Goal: Learn about a topic

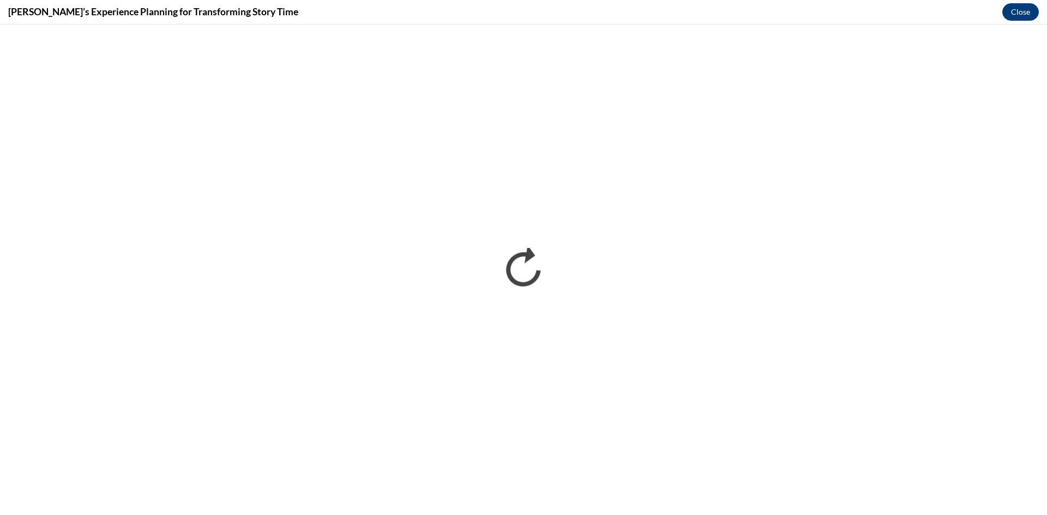
scroll to position [763, 0]
click at [1009, 10] on button "Close" at bounding box center [1020, 11] width 37 height 17
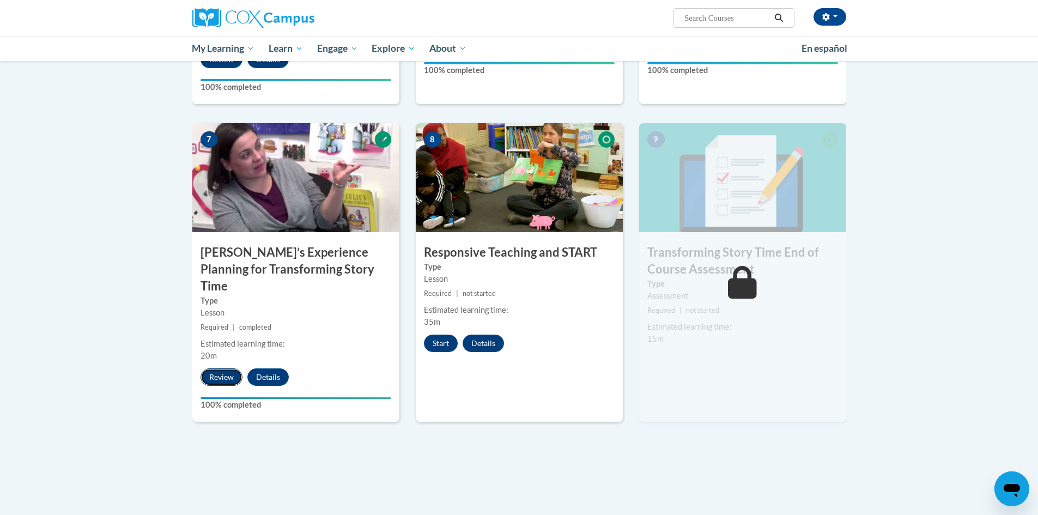
click at [227, 368] on button "Review" at bounding box center [222, 376] width 42 height 17
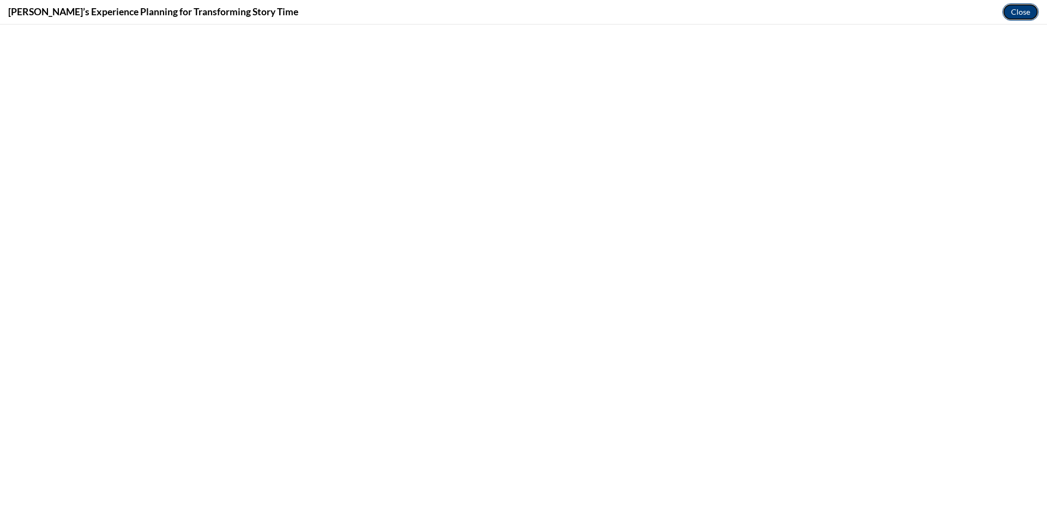
click at [1023, 13] on button "Close" at bounding box center [1020, 11] width 37 height 17
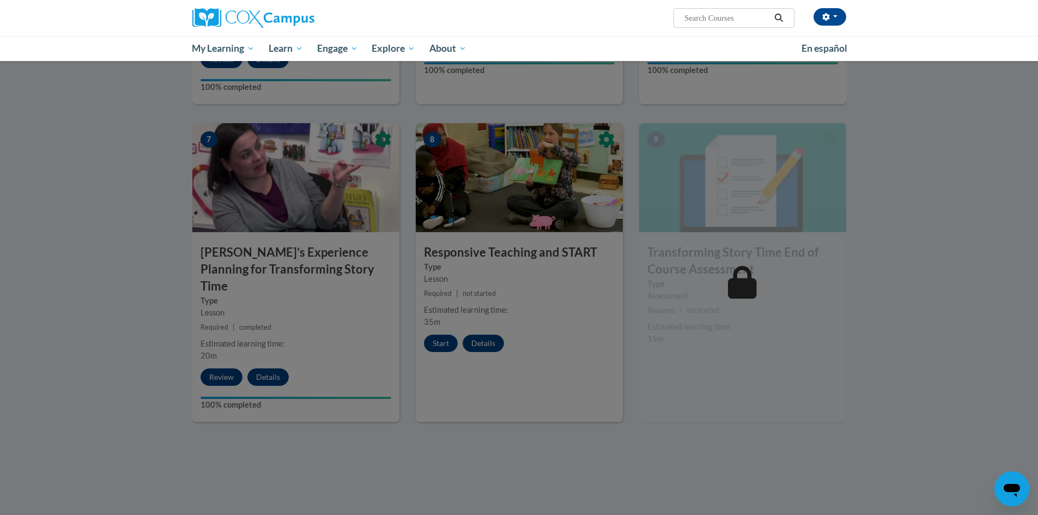
click at [445, 339] on div at bounding box center [519, 257] width 1038 height 515
click at [437, 338] on div at bounding box center [519, 257] width 1038 height 515
click at [471, 440] on div at bounding box center [519, 257] width 1038 height 515
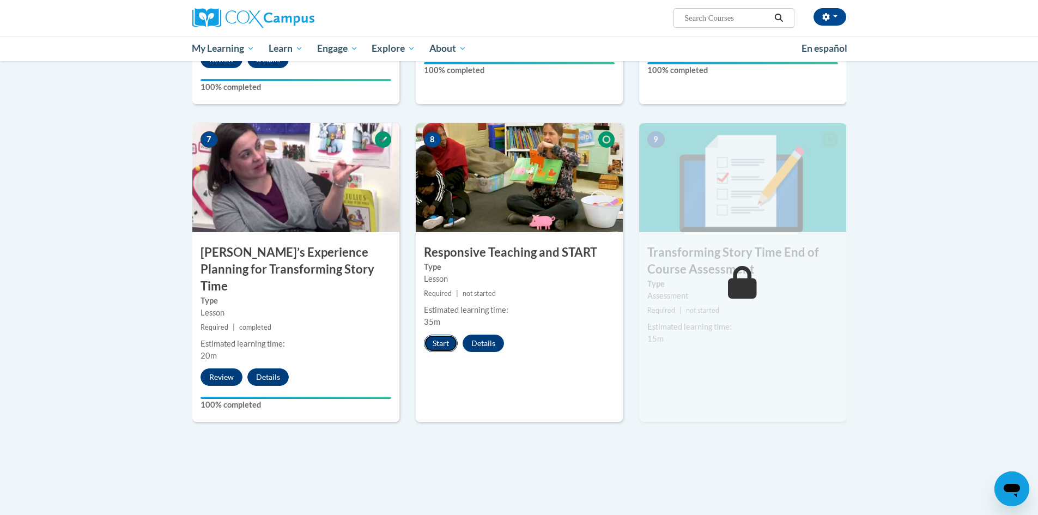
click at [443, 347] on button "Start" at bounding box center [441, 343] width 34 height 17
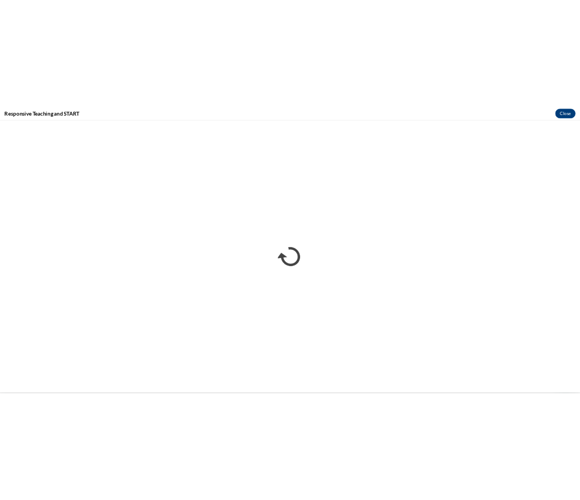
scroll to position [0, 0]
